Goal: Information Seeking & Learning: Learn about a topic

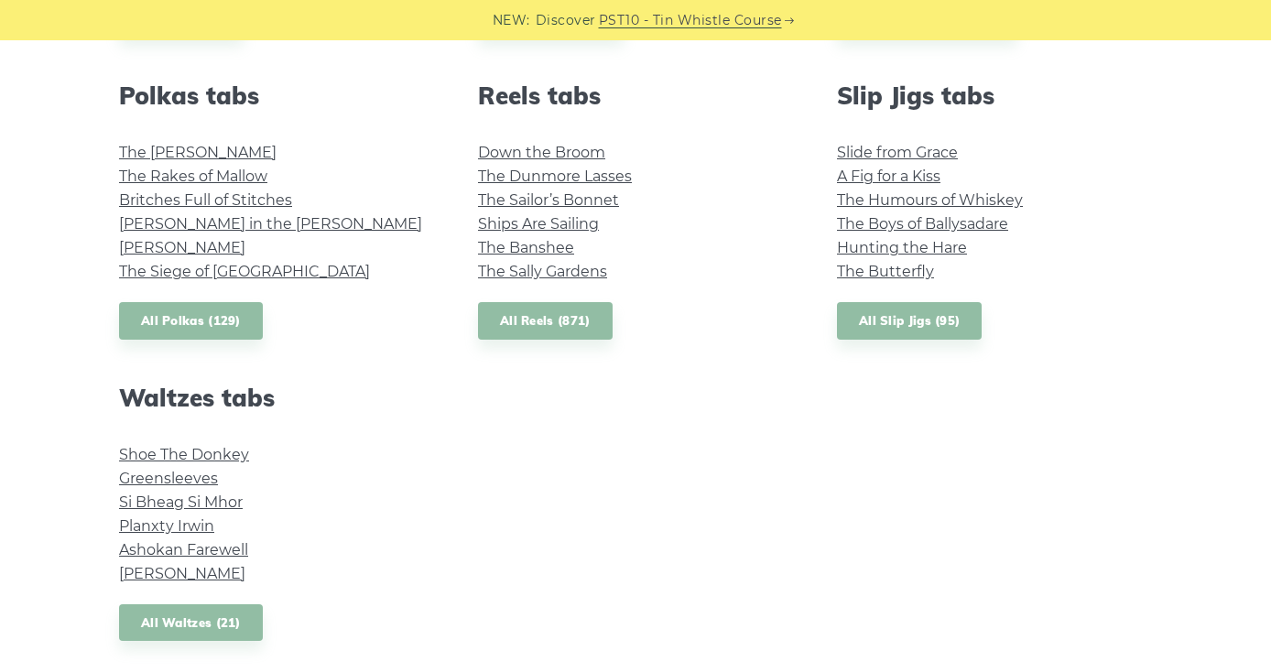
scroll to position [1331, 0]
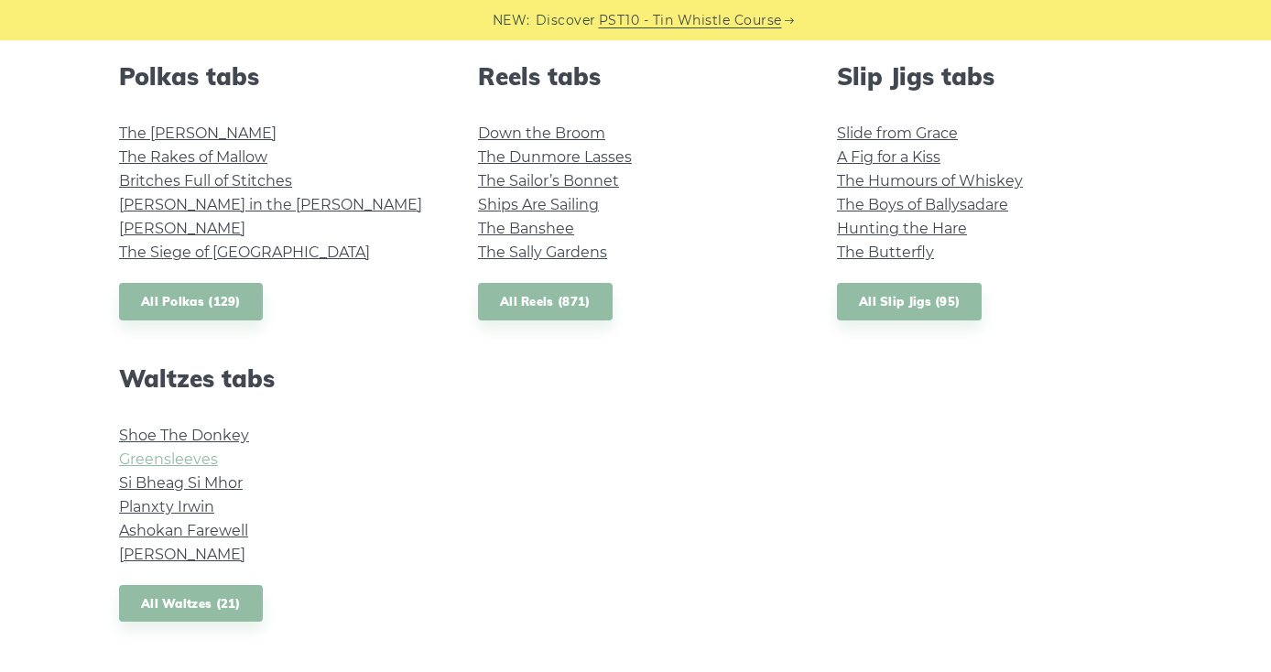
click at [169, 454] on link "Greensleeves" at bounding box center [168, 459] width 99 height 17
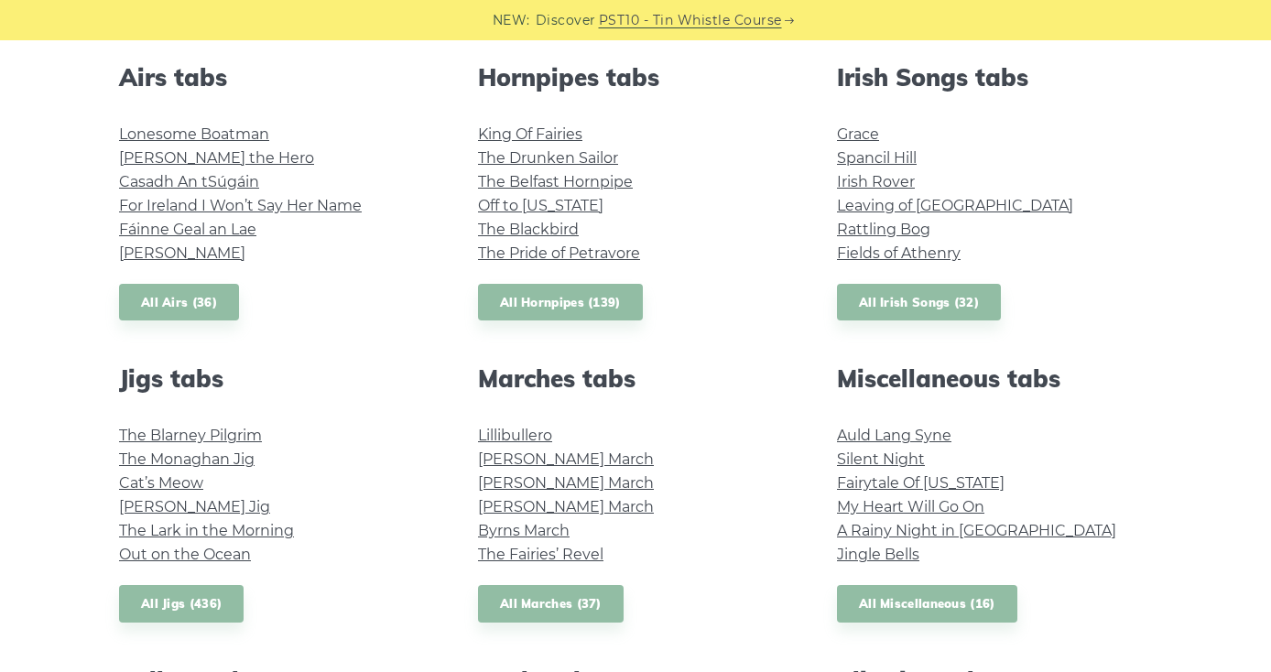
scroll to position [705, 0]
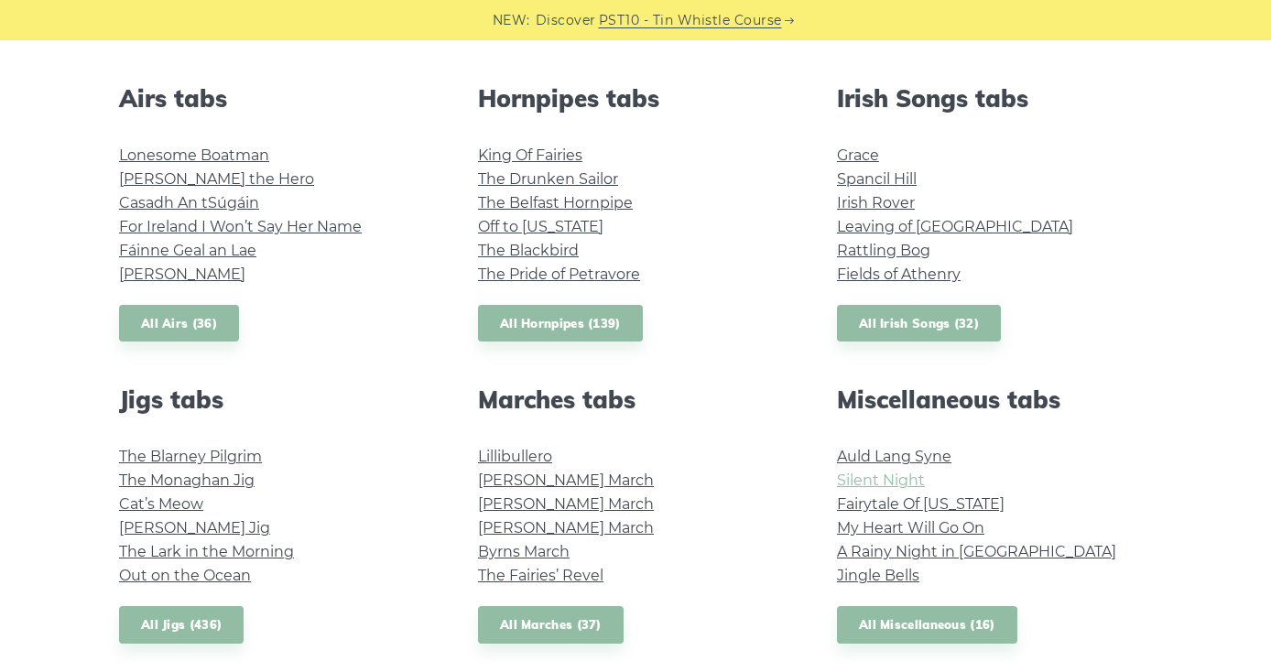
click at [881, 478] on link "Silent Night" at bounding box center [881, 480] width 88 height 17
click at [890, 530] on link "My Heart Will Go On" at bounding box center [910, 527] width 147 height 17
click at [877, 274] on link "Fields of Athenry" at bounding box center [899, 274] width 124 height 17
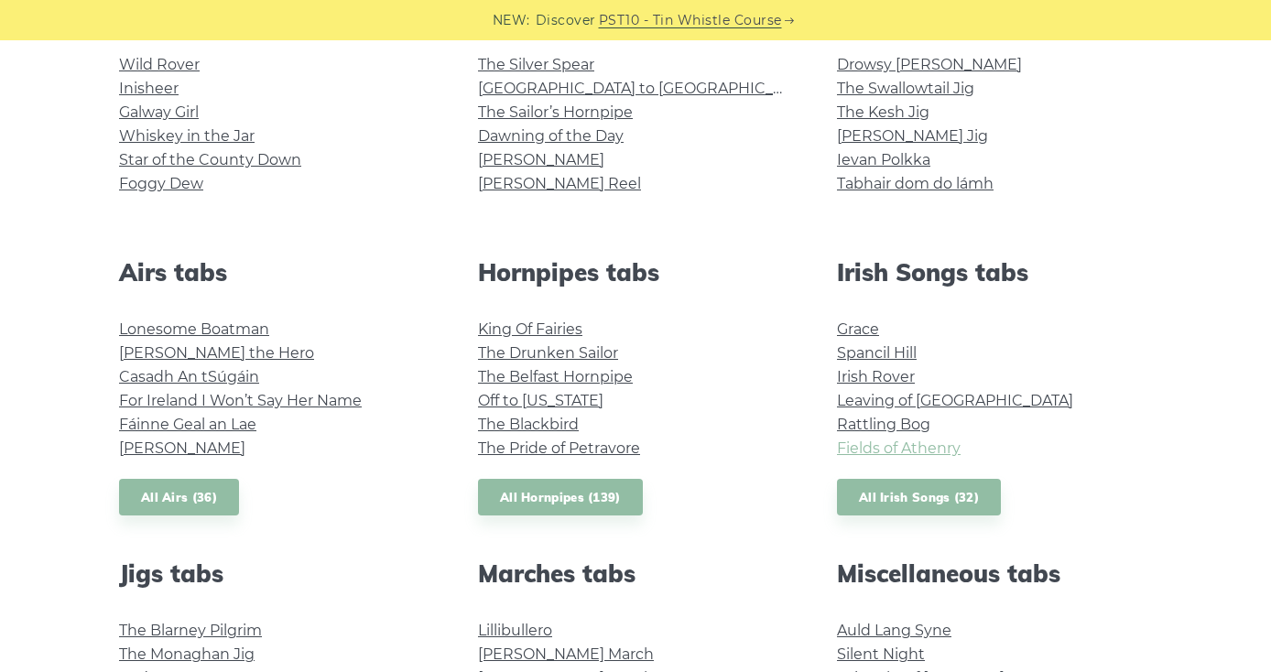
scroll to position [532, 0]
click at [156, 134] on link "Whiskey in the Jar" at bounding box center [187, 134] width 136 height 17
click at [149, 110] on link "Galway Girl" at bounding box center [159, 111] width 80 height 17
click at [190, 136] on link "Whiskey in the Jar" at bounding box center [187, 134] width 136 height 17
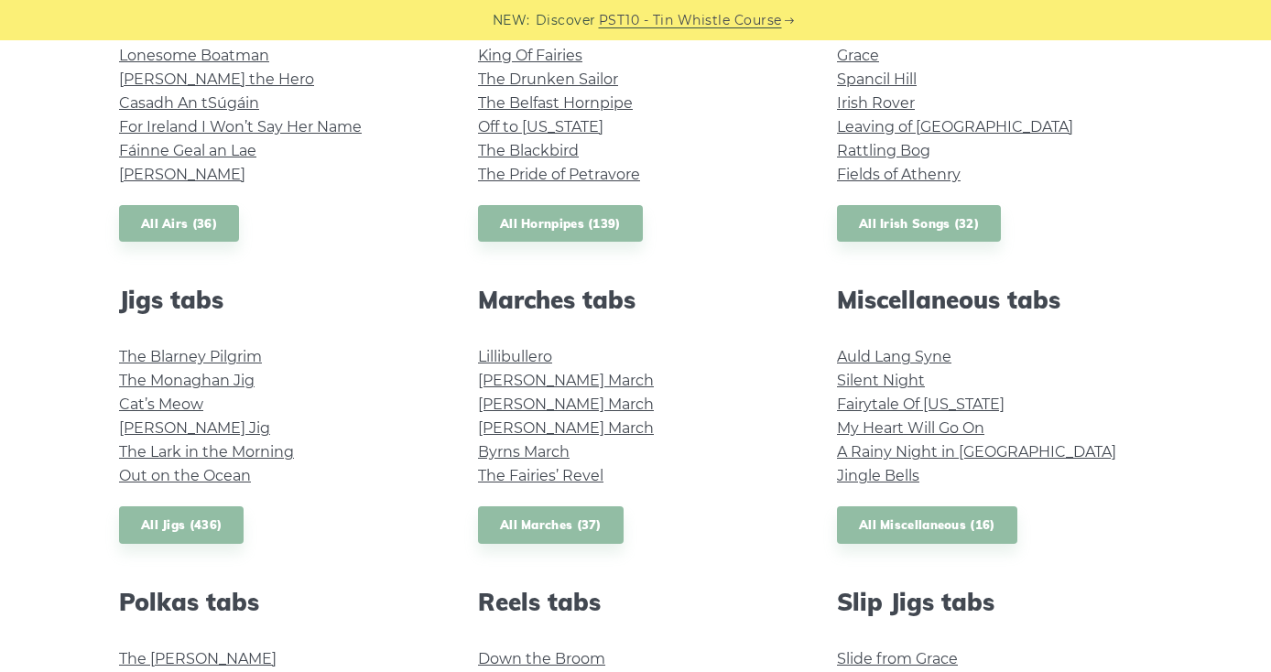
scroll to position [810, 0]
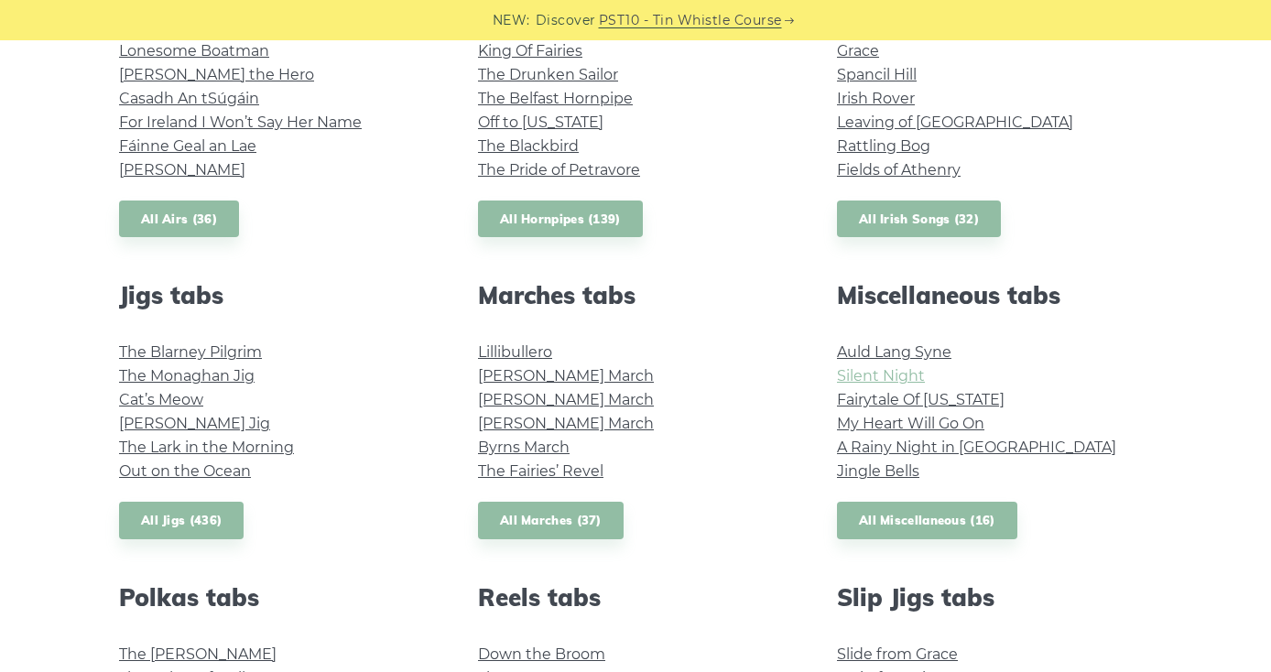
click at [900, 376] on link "Silent Night" at bounding box center [881, 375] width 88 height 17
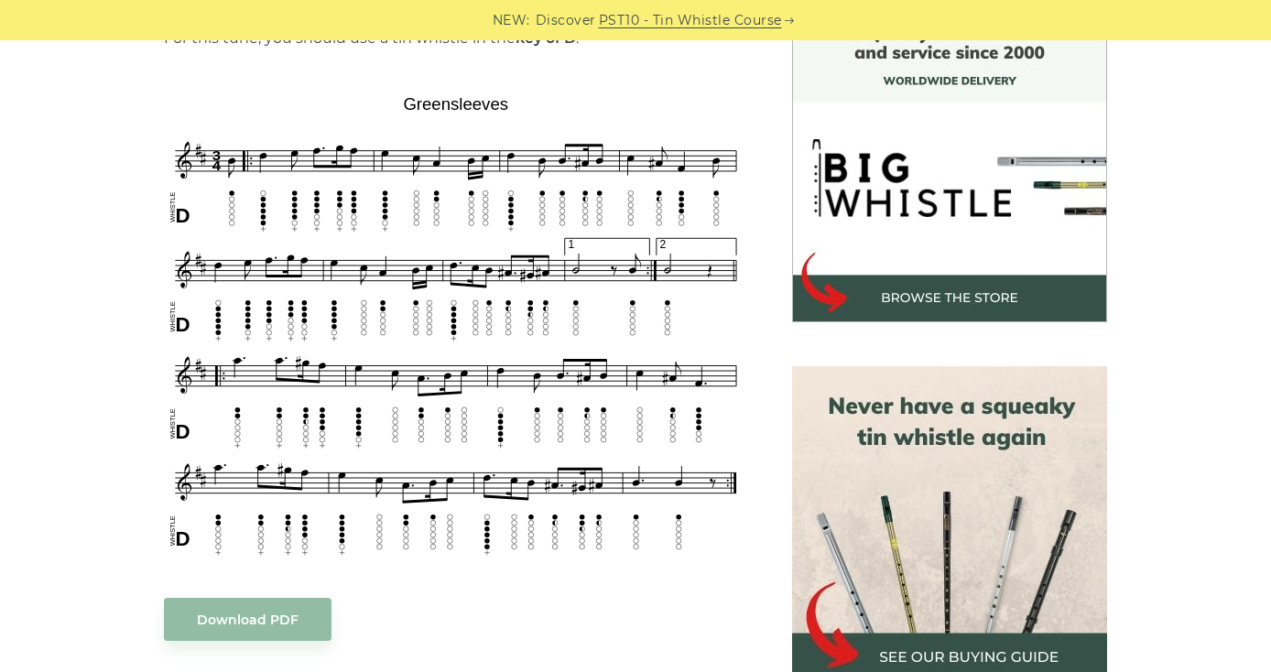
scroll to position [523, 0]
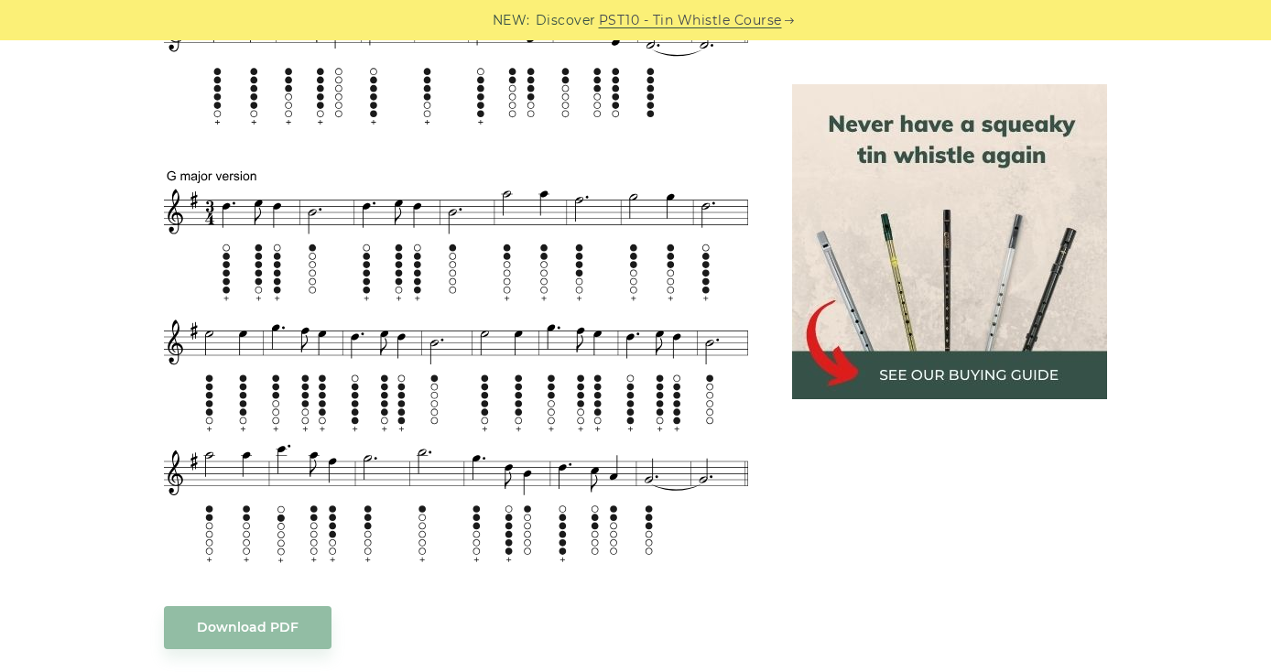
scroll to position [1043, 0]
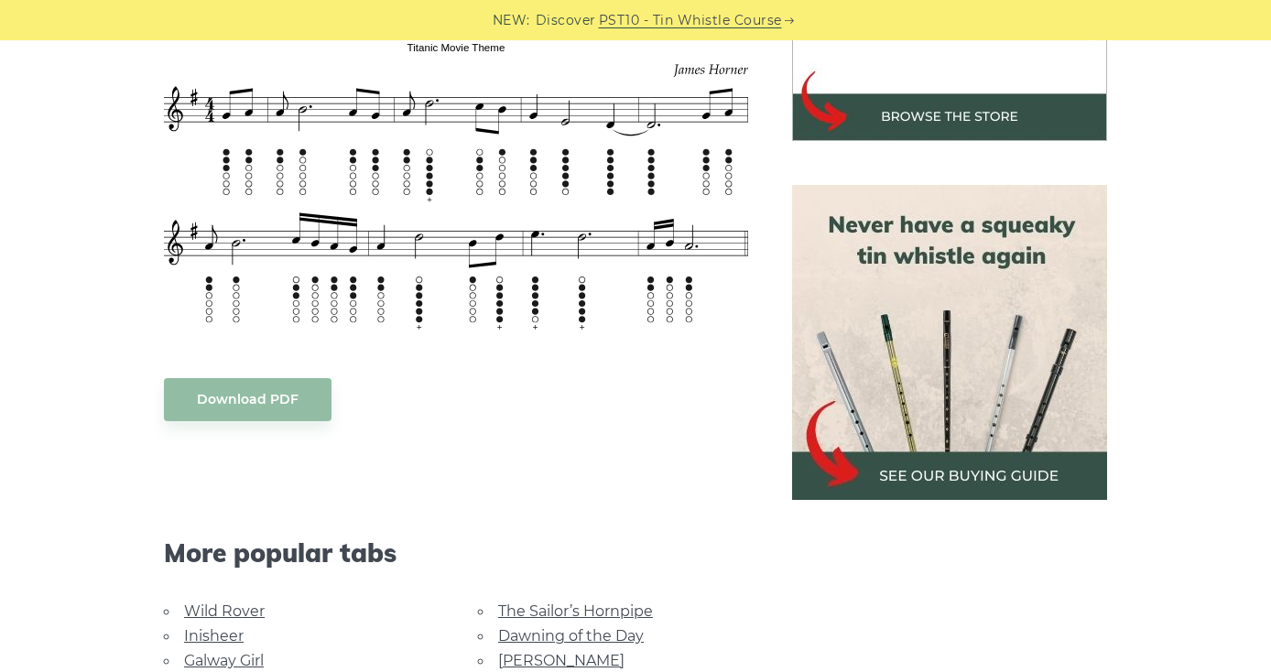
scroll to position [700, 0]
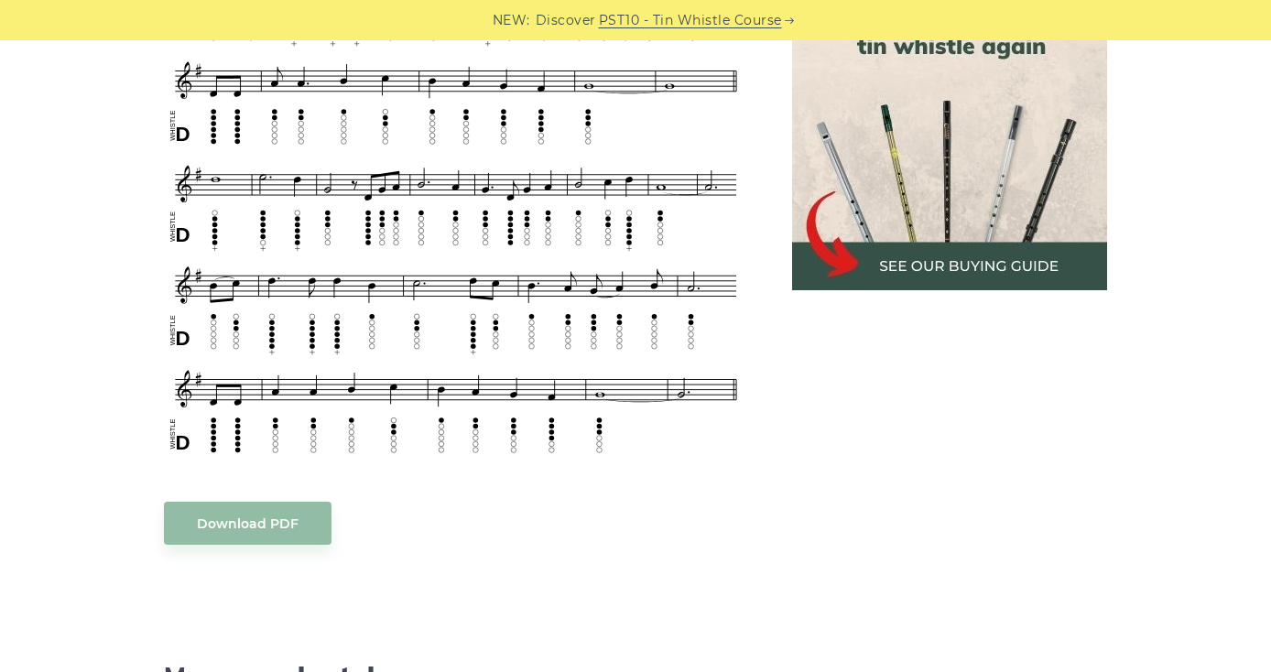
scroll to position [648, 0]
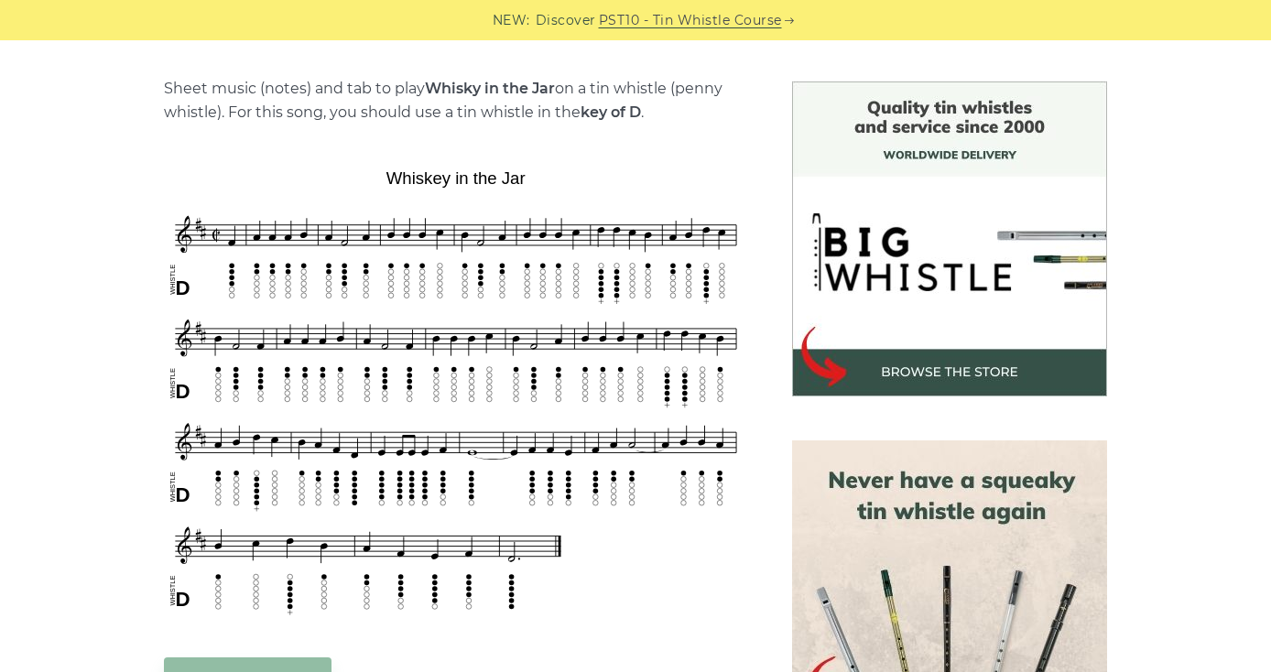
scroll to position [448, 0]
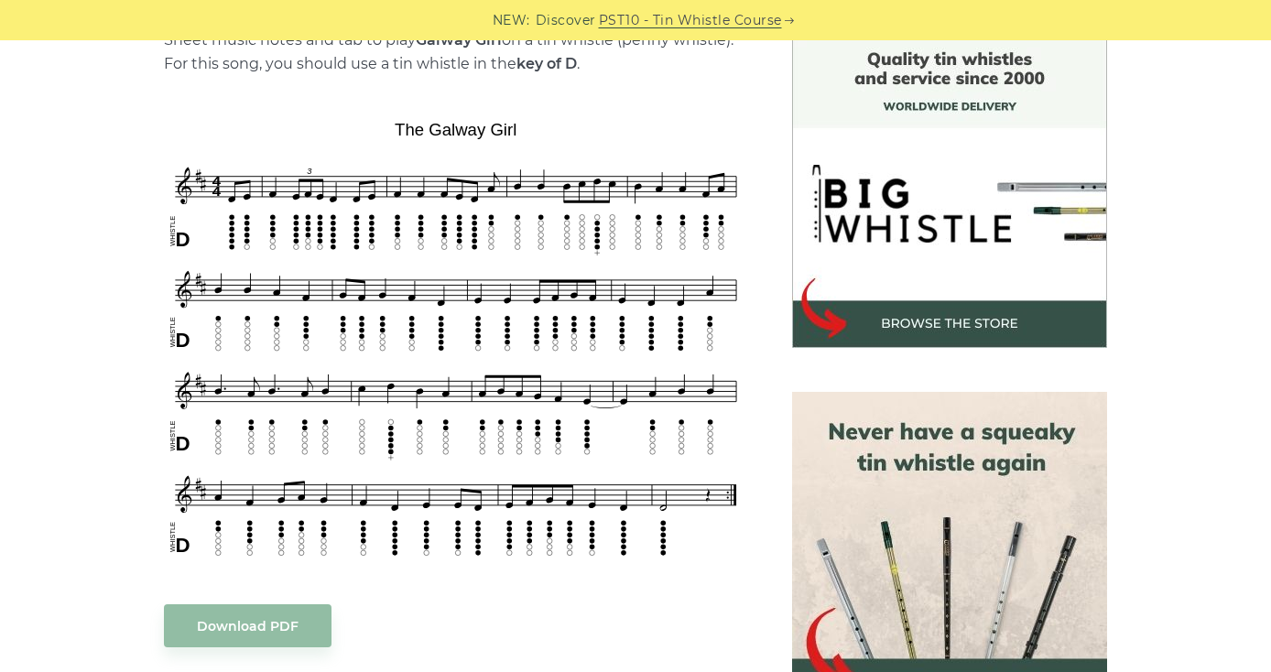
scroll to position [521, 0]
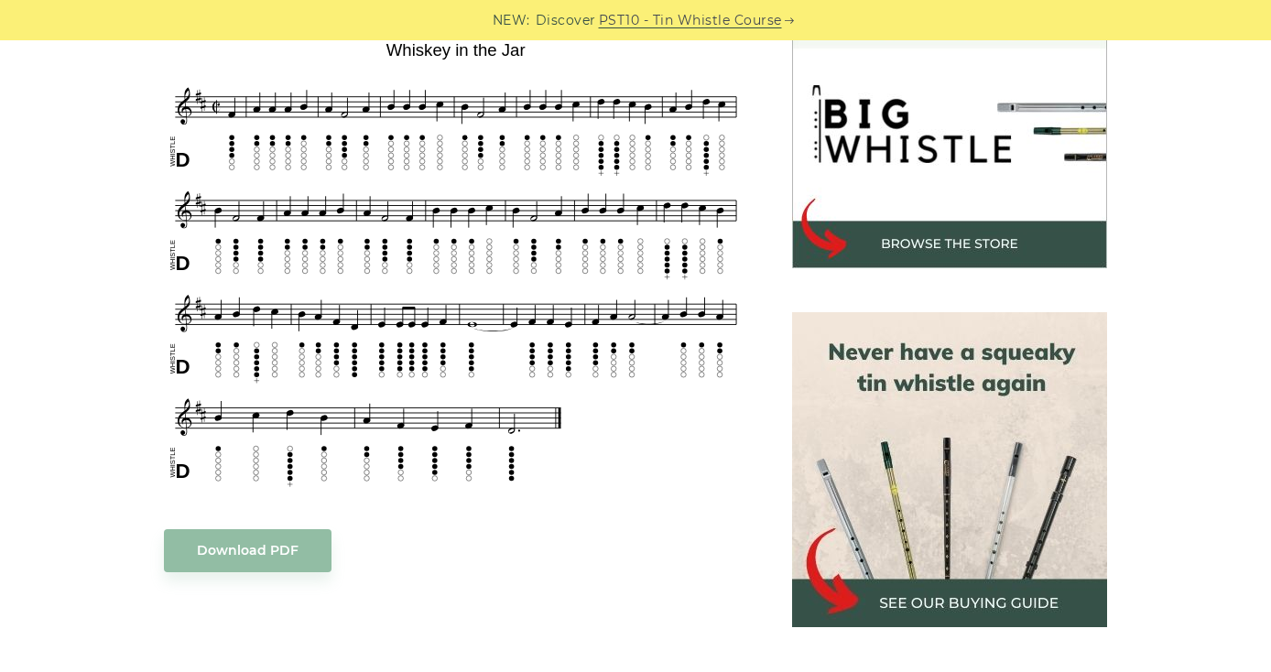
scroll to position [579, 0]
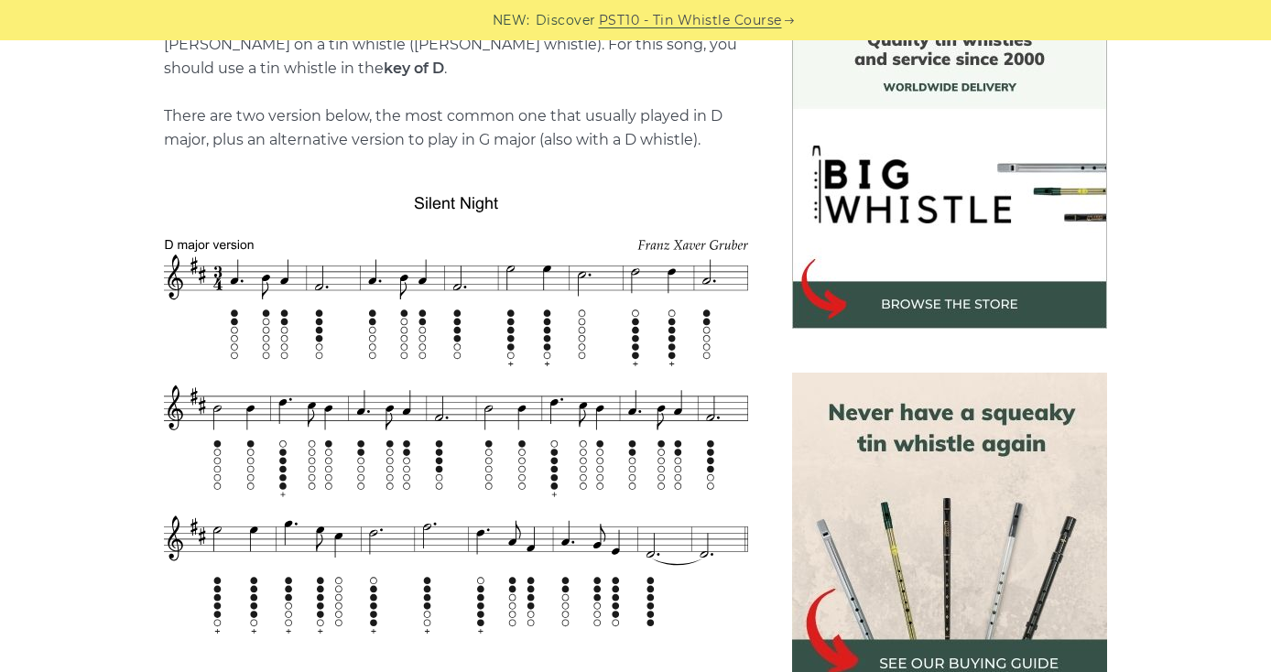
scroll to position [614, 0]
